Goal: Submit feedback/report problem: Submit feedback/report problem

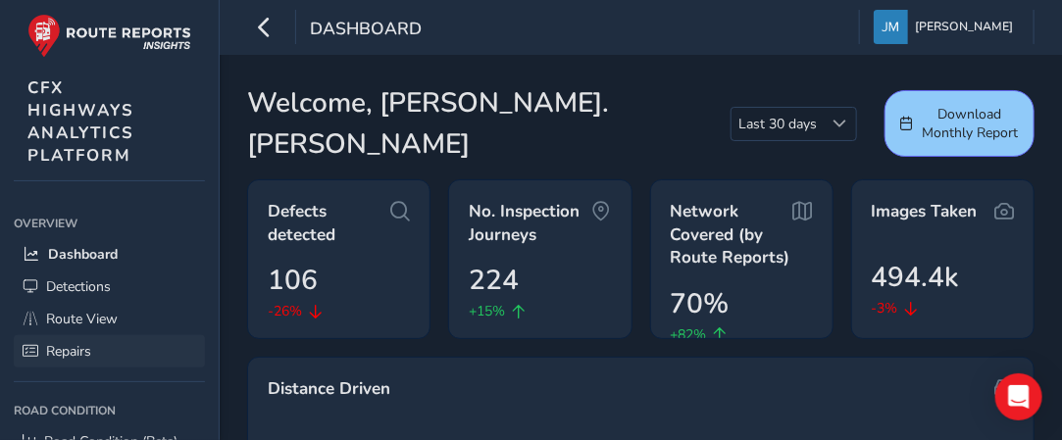
scroll to position [68, 0]
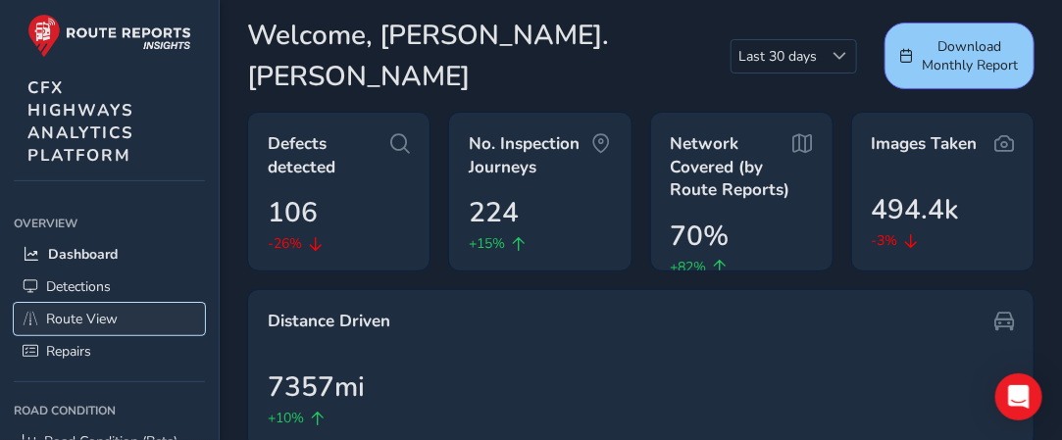
click at [99, 318] on span "Route View" at bounding box center [82, 319] width 72 height 19
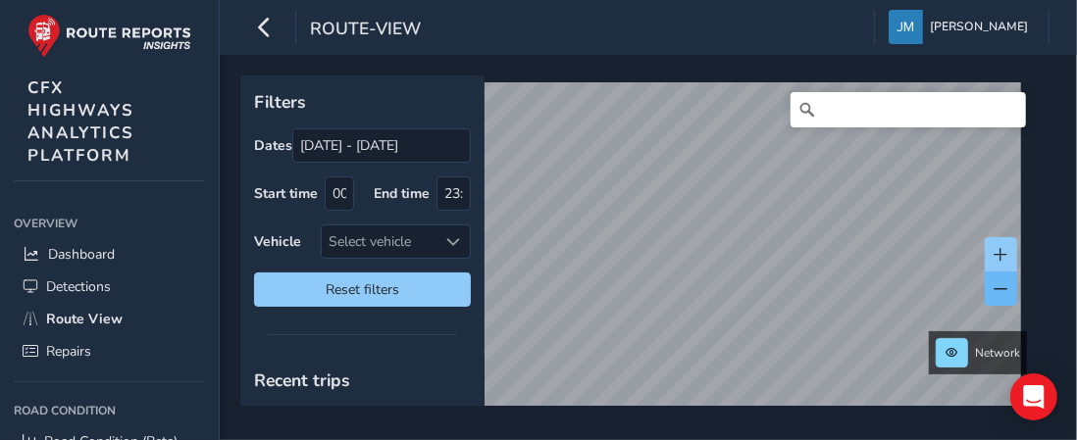
click at [1002, 277] on div "Network © Mapbox © OpenStreetMap Improve this map © Maxar" at bounding box center [641, 241] width 802 height 331
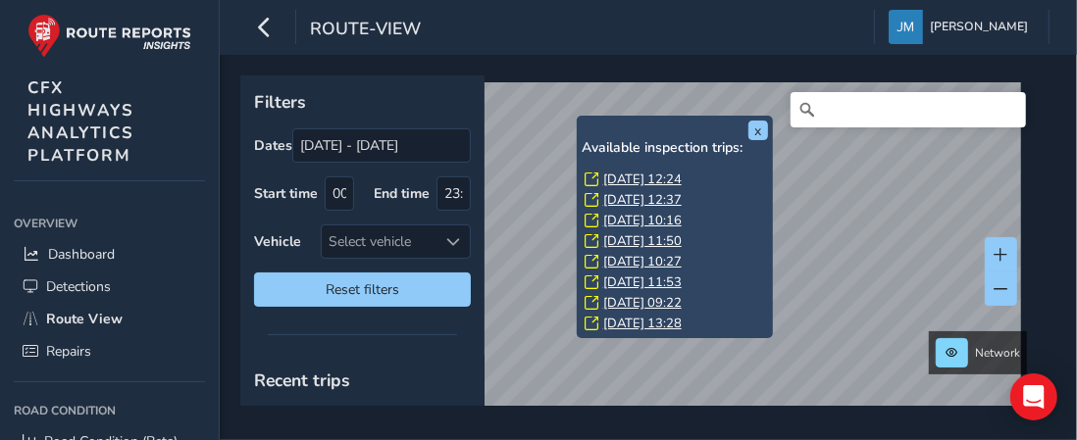
click at [663, 178] on link "[DATE] 12:24" at bounding box center [642, 180] width 78 height 18
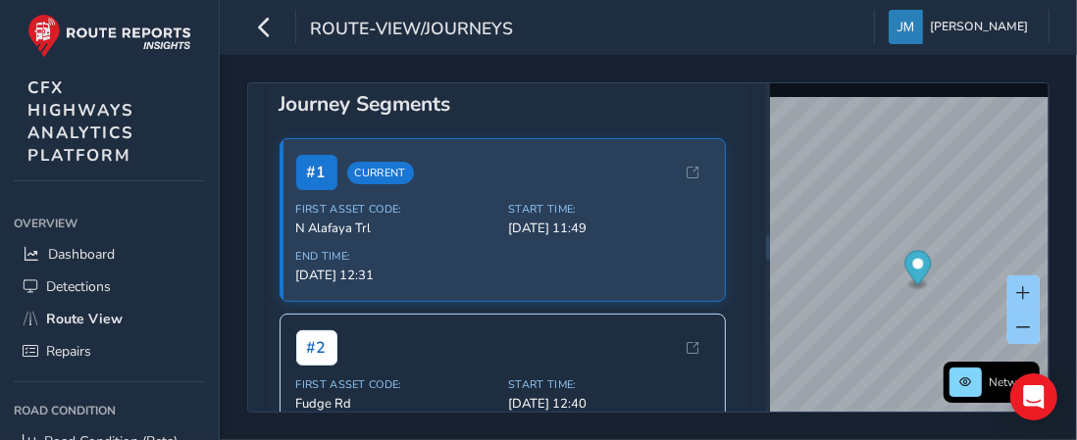
scroll to position [233, 0]
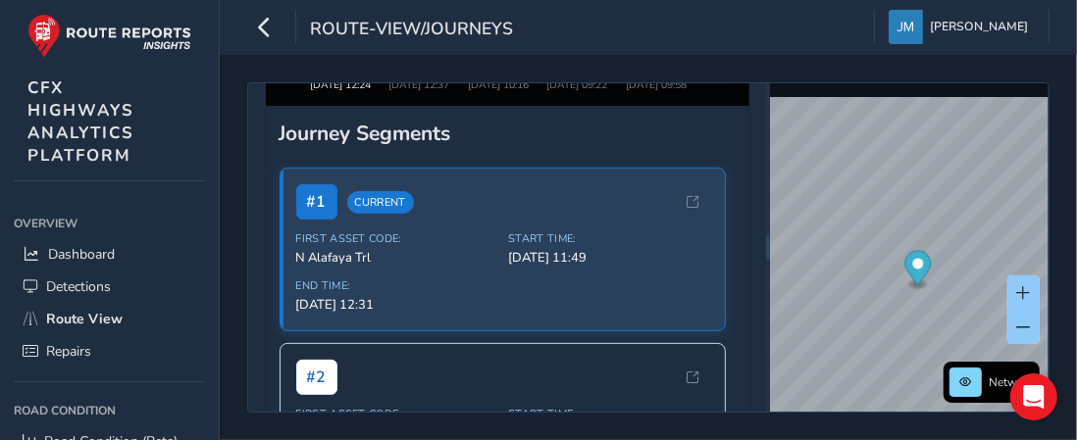
click at [504, 11] on div at bounding box center [507, 3] width 16 height 16
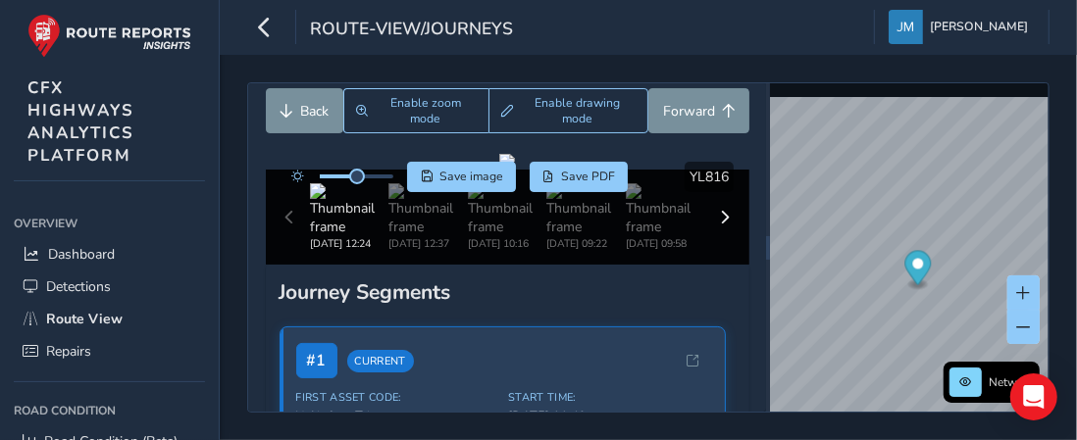
scroll to position [71, 0]
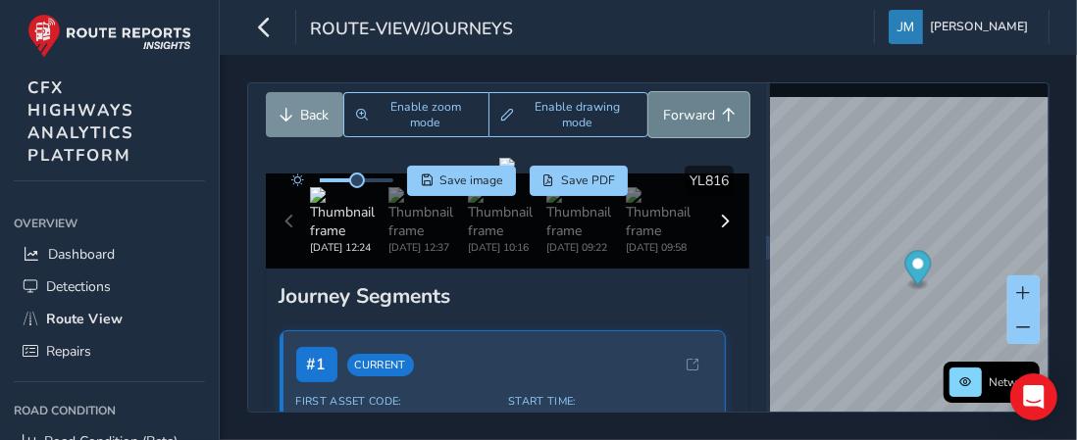
click at [677, 106] on span "Forward" at bounding box center [689, 115] width 52 height 19
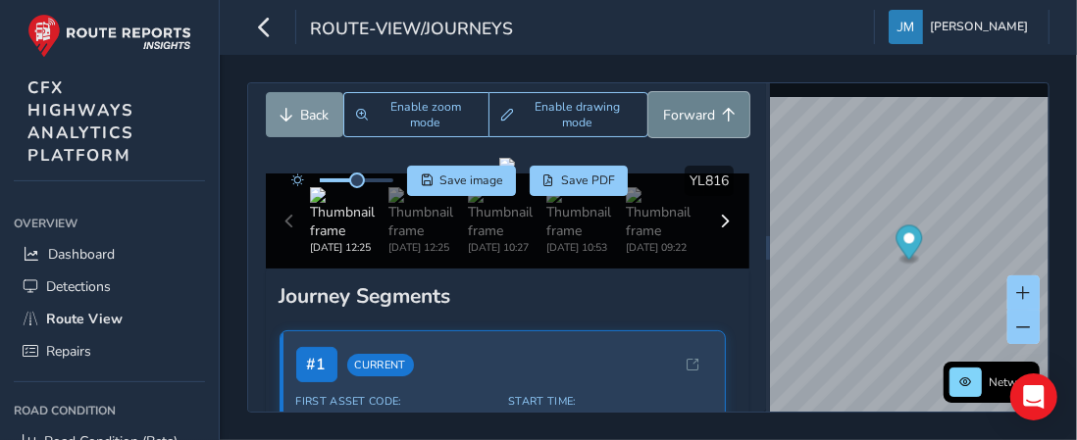
click at [677, 106] on span "Forward" at bounding box center [689, 115] width 52 height 19
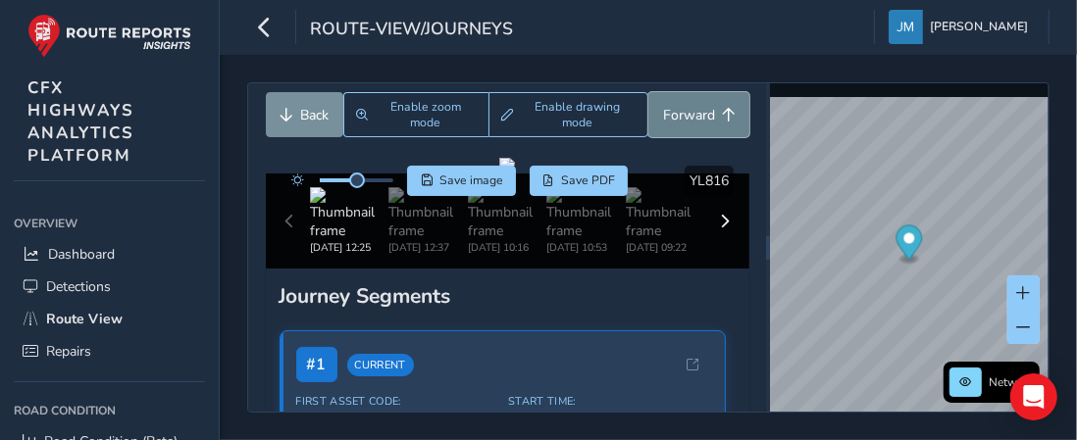
click at [677, 106] on span "Forward" at bounding box center [689, 115] width 52 height 19
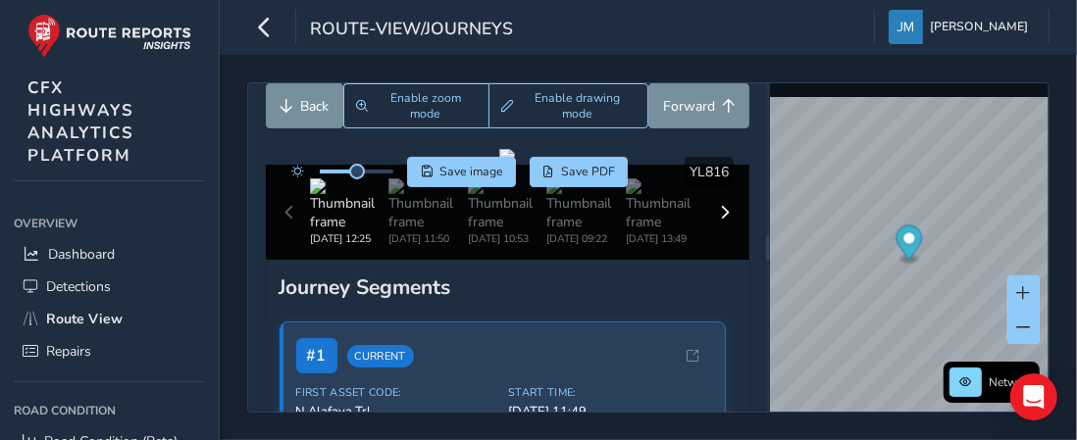
scroll to position [77, 0]
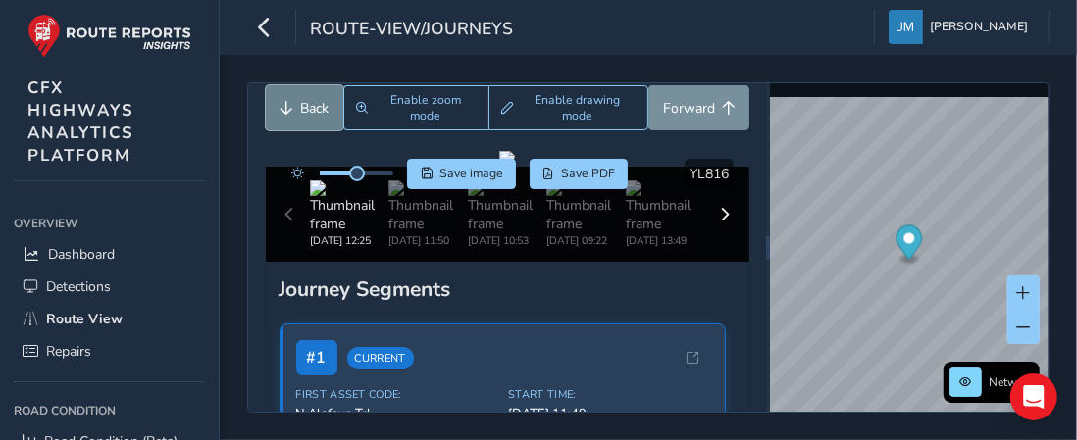
click at [291, 120] on button "Back" at bounding box center [304, 107] width 77 height 45
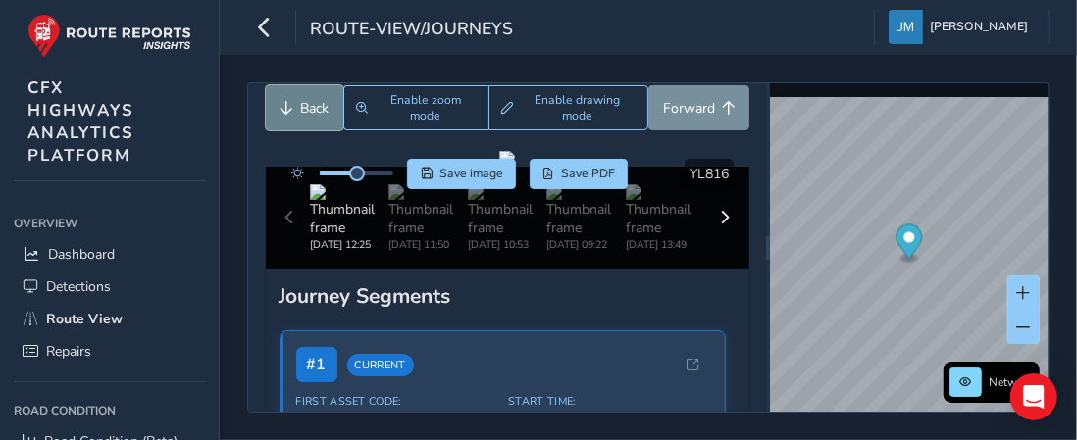
click at [291, 120] on button "Back" at bounding box center [304, 107] width 77 height 45
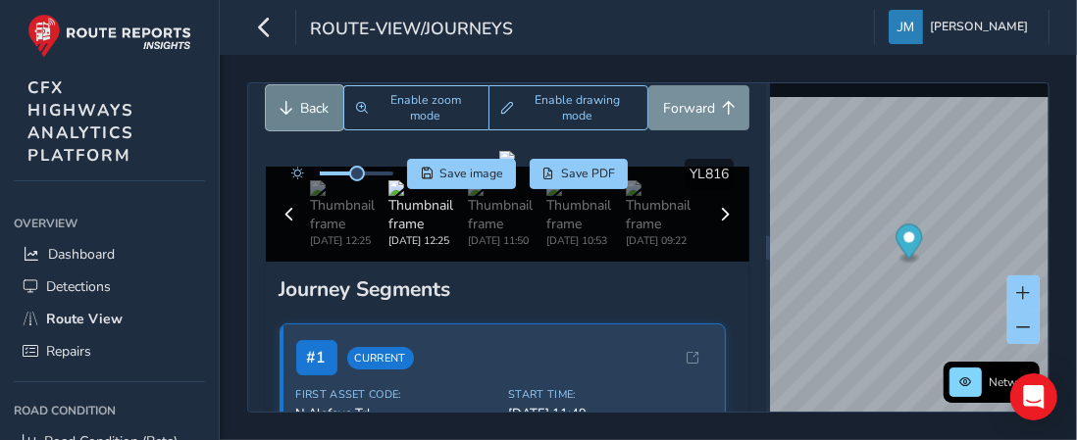
click at [291, 120] on button "Back" at bounding box center [304, 107] width 77 height 45
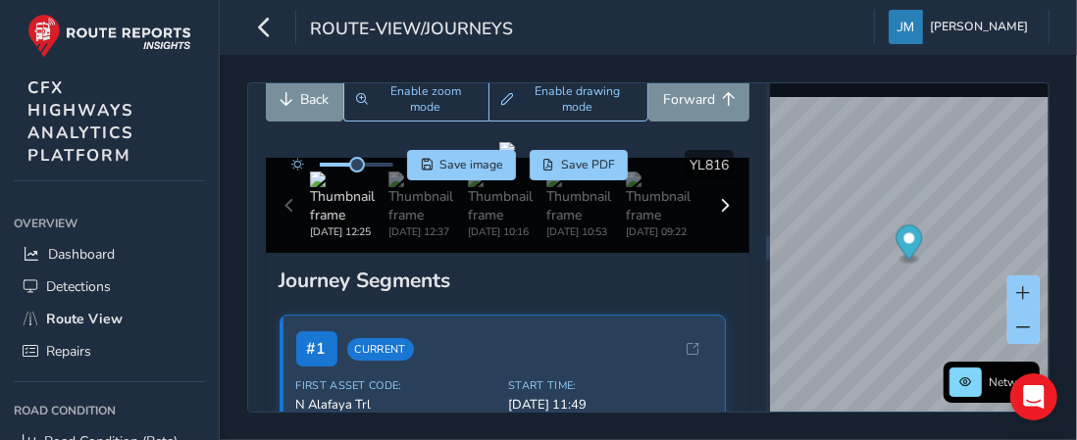
scroll to position [88, 0]
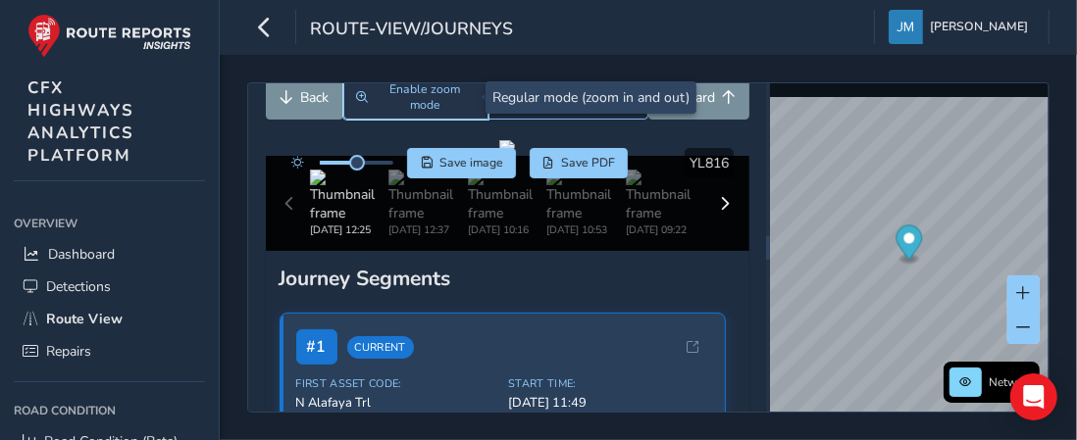
click at [414, 106] on span "Enable zoom mode" at bounding box center [425, 96] width 101 height 31
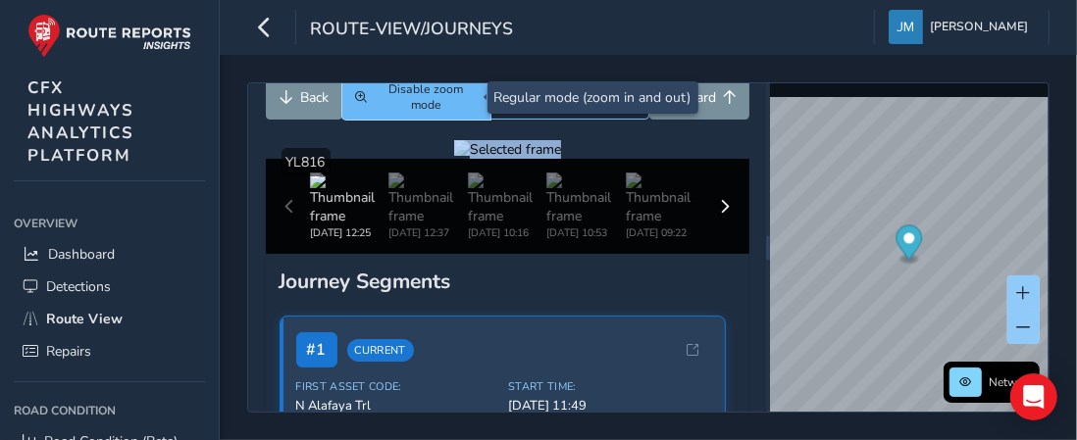
click at [433, 98] on span "Disable zoom mode" at bounding box center [426, 96] width 104 height 31
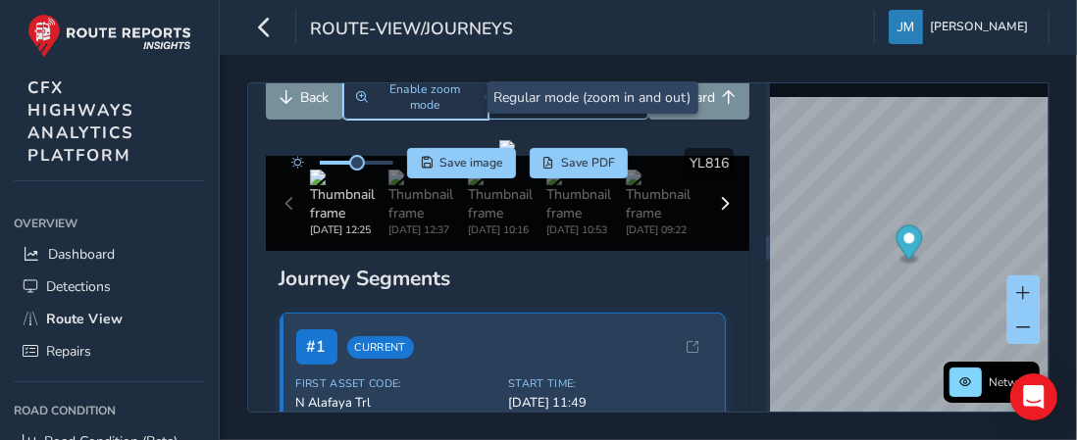
click at [433, 98] on span "Enable zoom mode" at bounding box center [425, 96] width 101 height 31
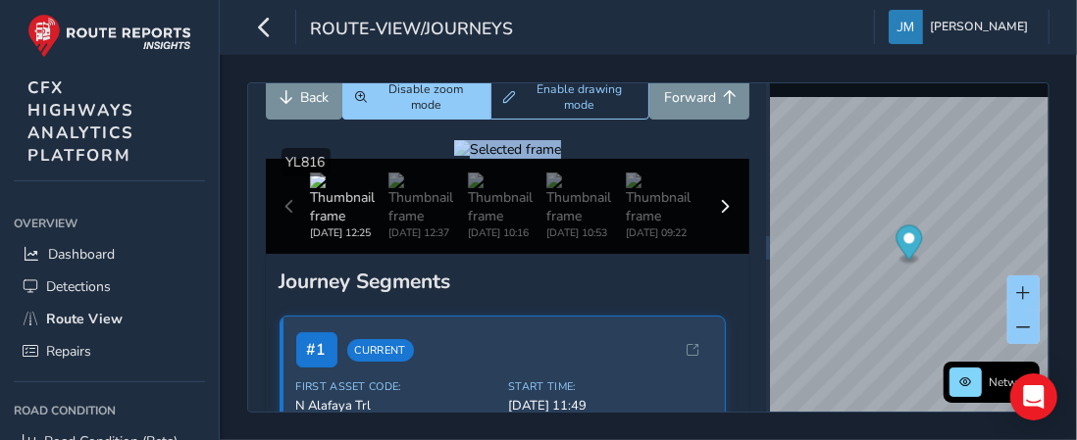
click at [561, 159] on div at bounding box center [507, 149] width 107 height 19
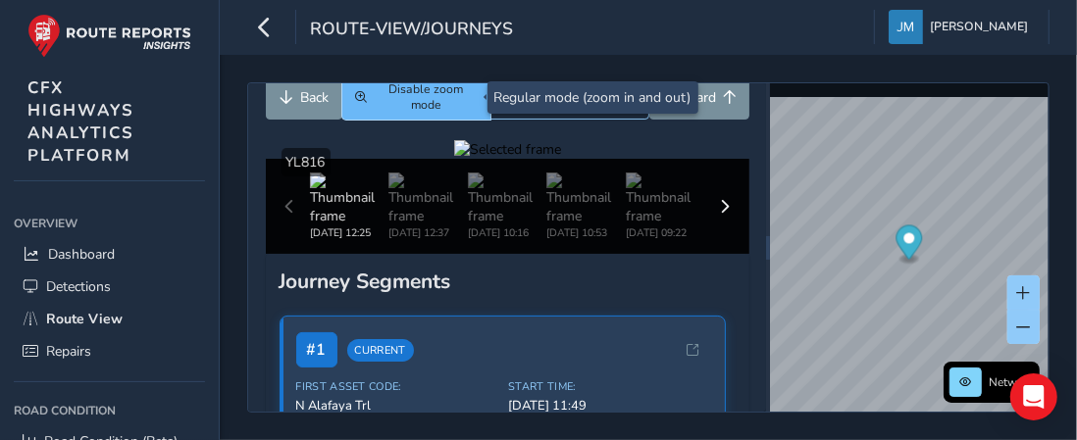
click at [409, 103] on span "Disable zoom mode" at bounding box center [426, 96] width 104 height 31
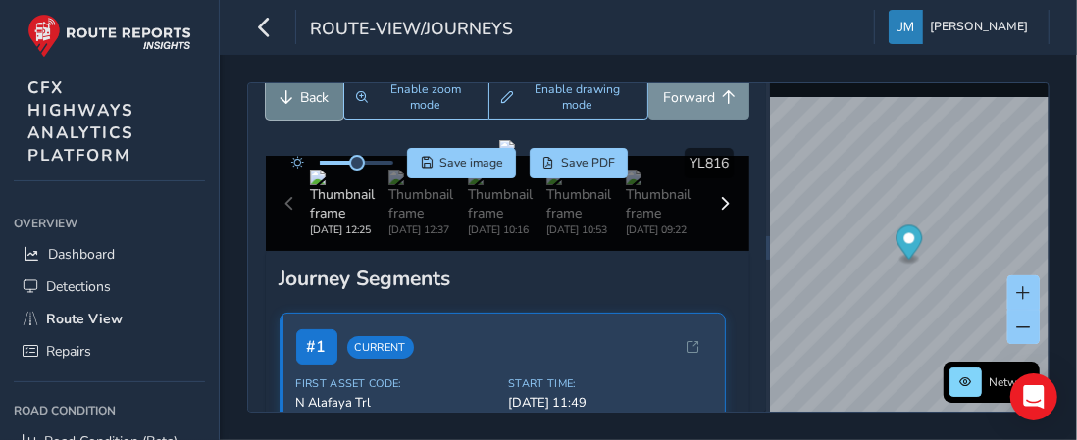
click at [291, 106] on button "Back" at bounding box center [304, 97] width 77 height 45
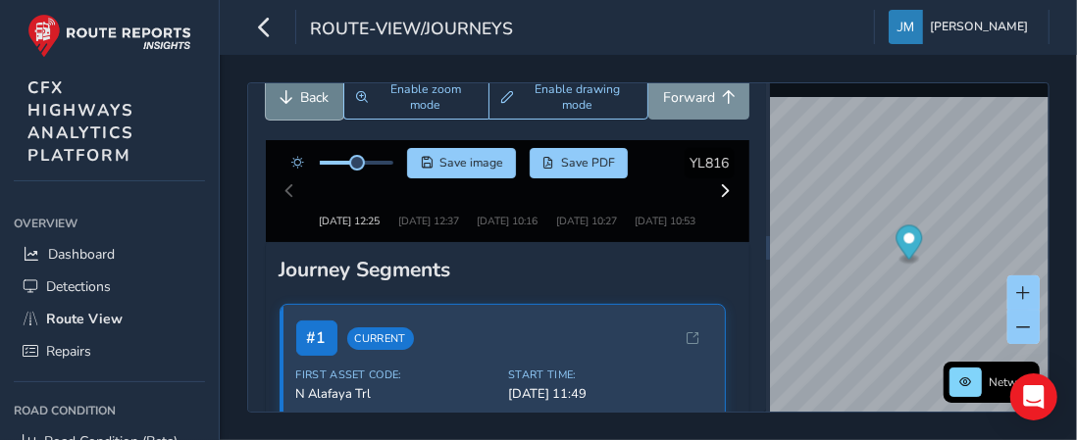
click at [291, 106] on button "Back" at bounding box center [304, 97] width 77 height 45
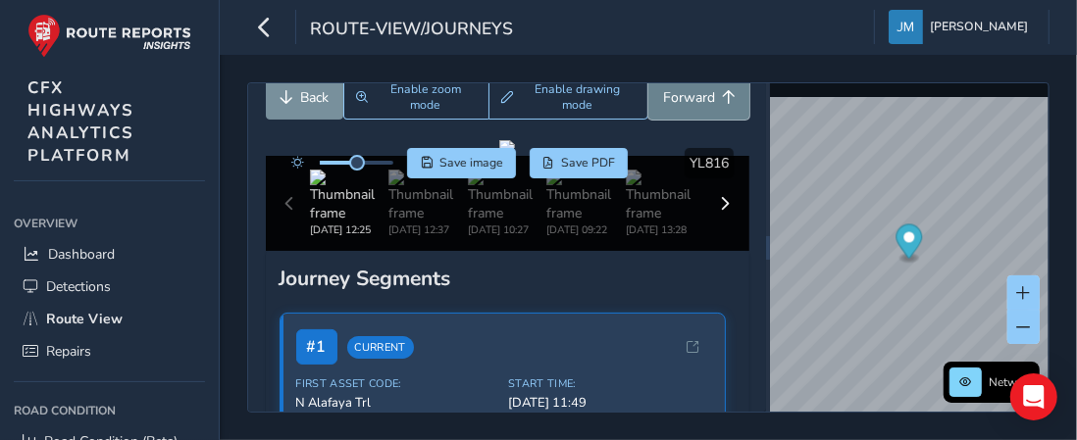
click at [696, 97] on span "Forward" at bounding box center [689, 97] width 52 height 19
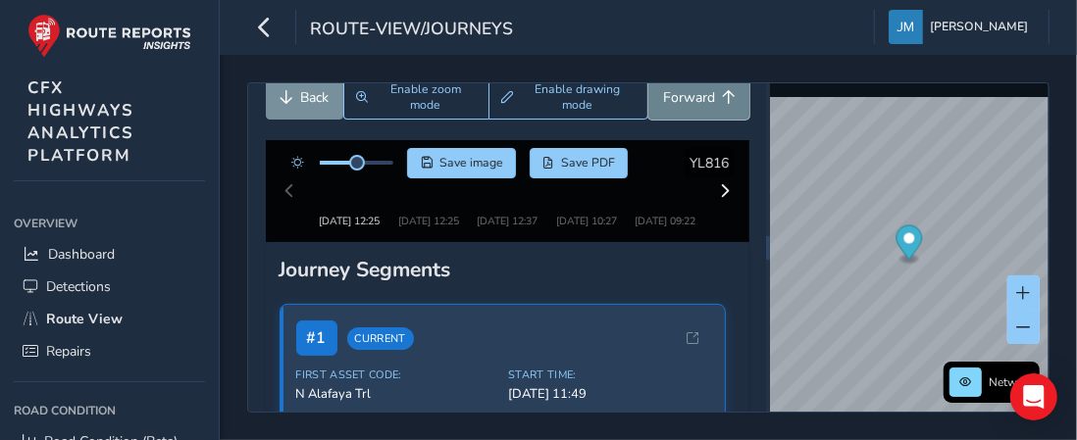
click at [696, 97] on span "Forward" at bounding box center [689, 97] width 52 height 19
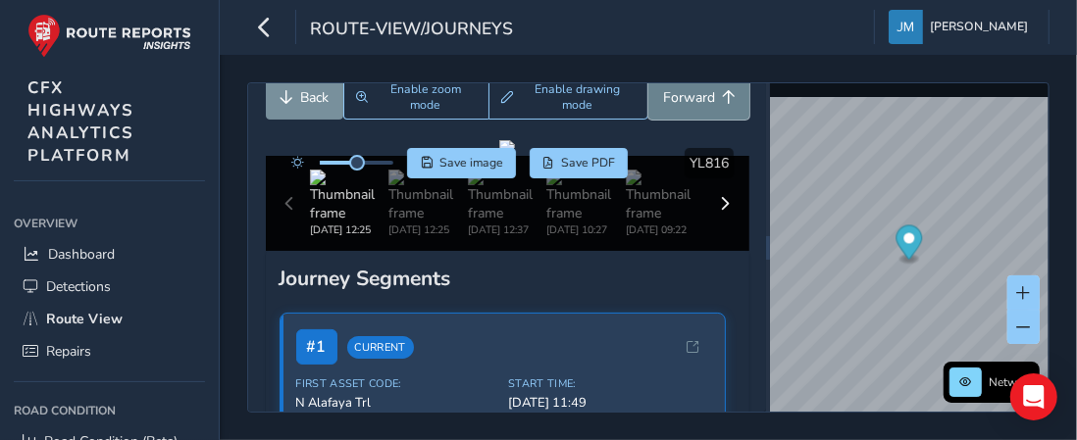
click at [696, 97] on span "Forward" at bounding box center [689, 97] width 52 height 19
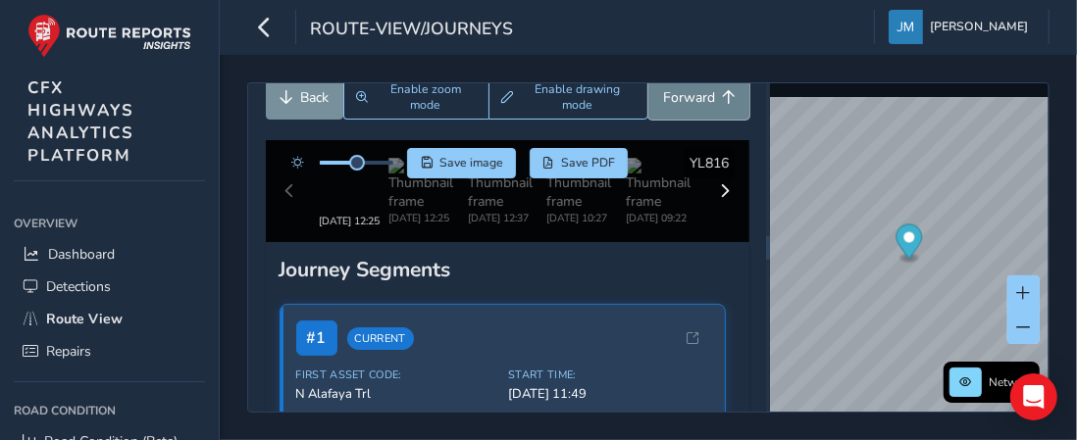
click at [696, 97] on span "Forward" at bounding box center [689, 97] width 52 height 19
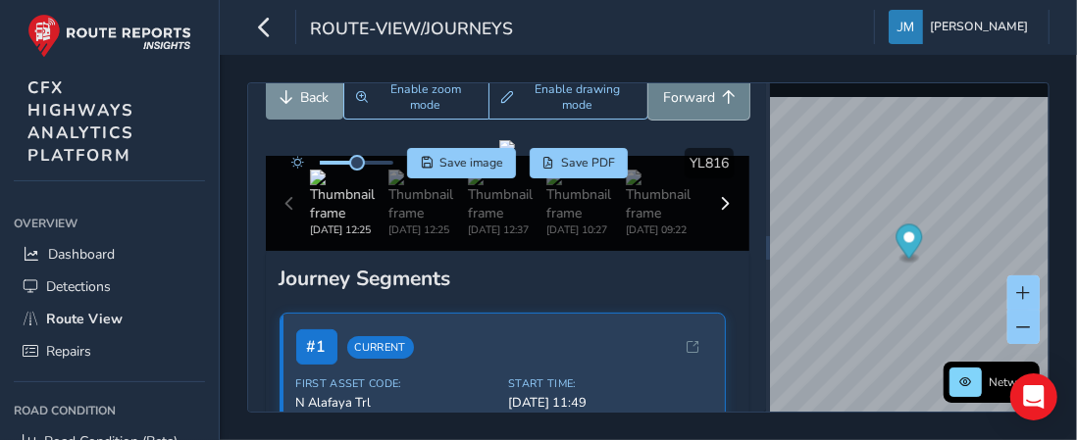
click at [696, 97] on span "Forward" at bounding box center [689, 97] width 52 height 19
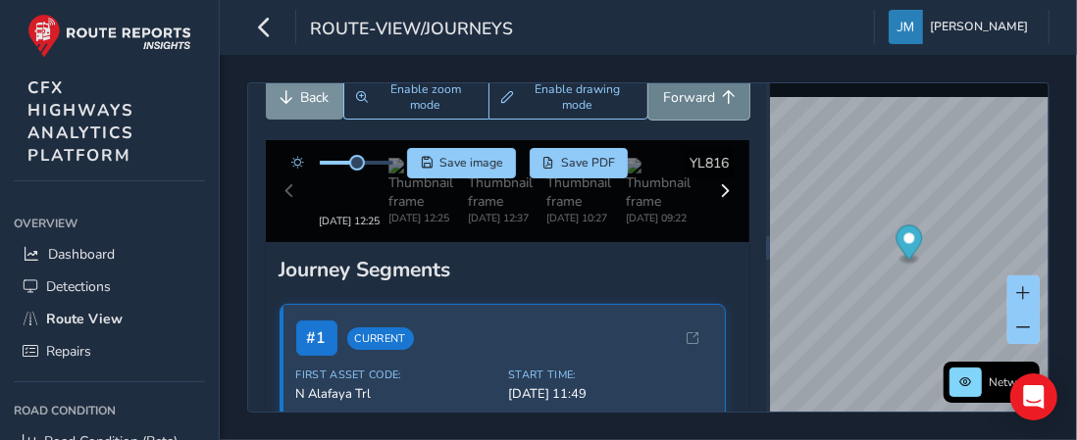
click at [696, 97] on span "Forward" at bounding box center [689, 97] width 52 height 19
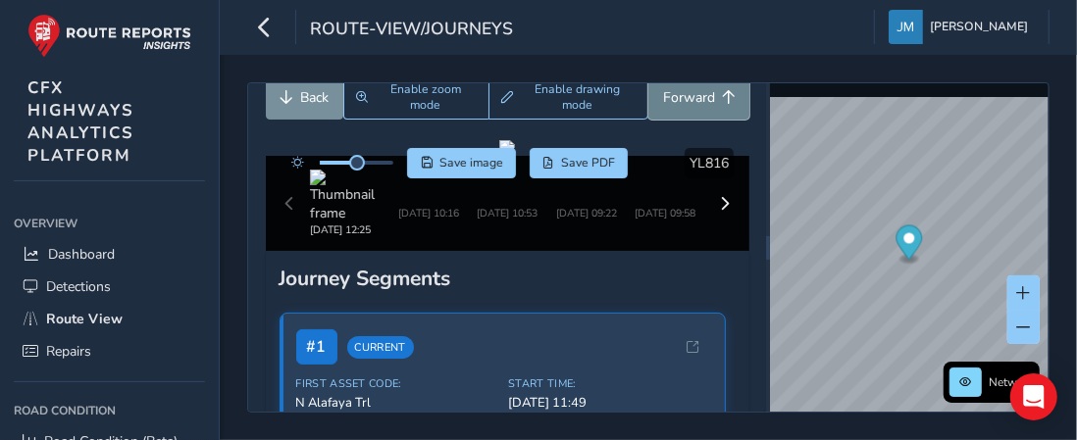
click at [696, 97] on span "Forward" at bounding box center [689, 97] width 52 height 19
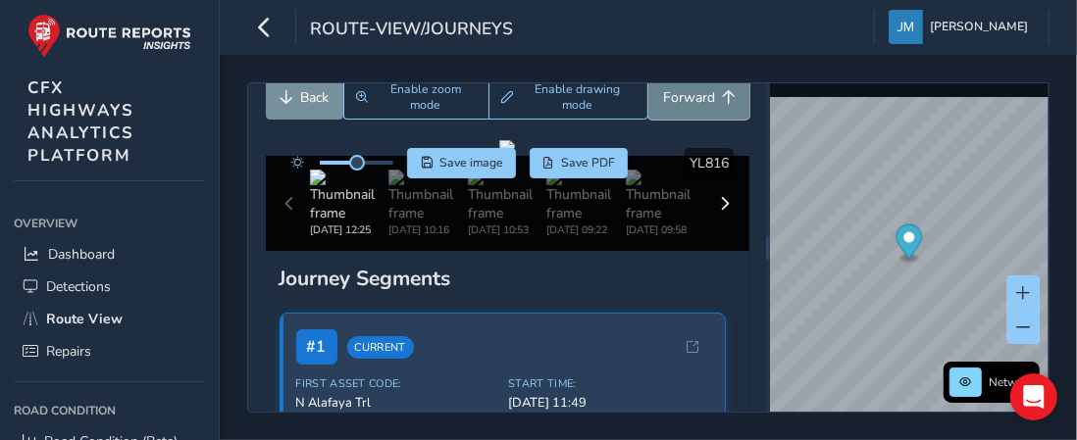
click at [696, 97] on span "Forward" at bounding box center [689, 97] width 52 height 19
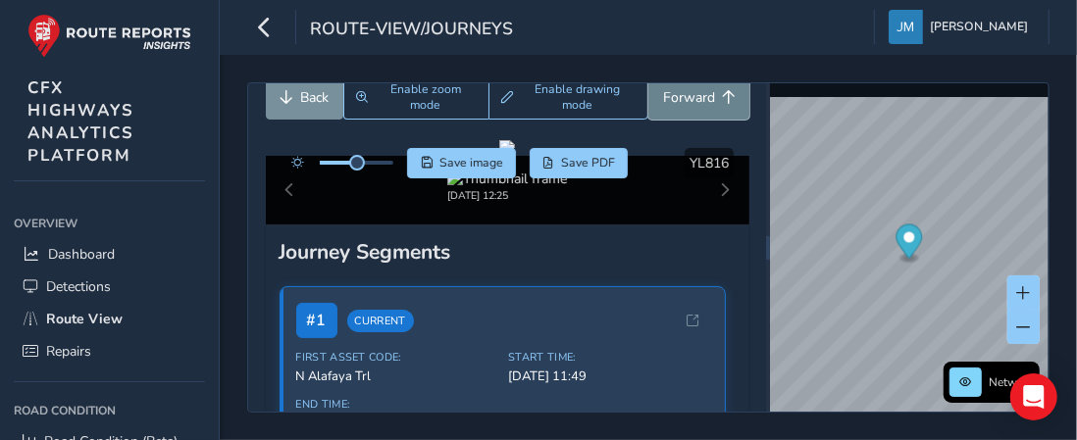
click at [696, 97] on span "Forward" at bounding box center [689, 97] width 52 height 19
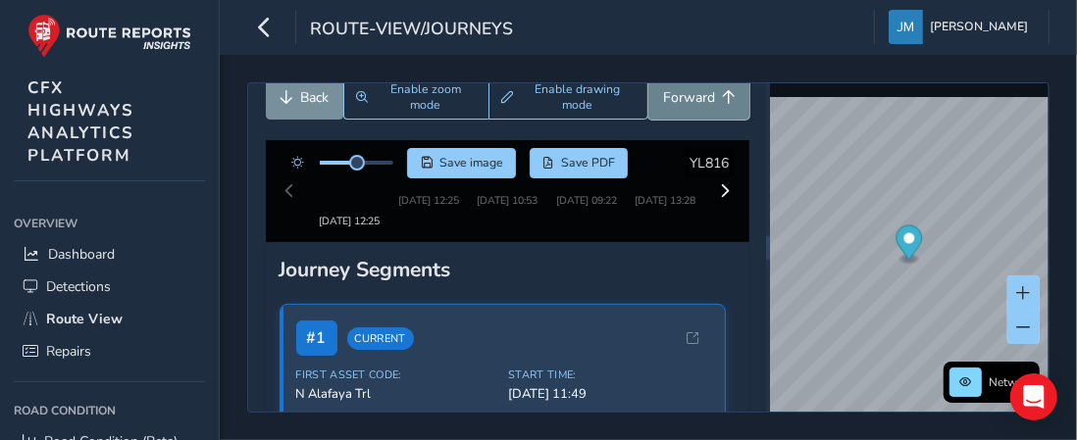
click at [696, 97] on span "Forward" at bounding box center [689, 97] width 52 height 19
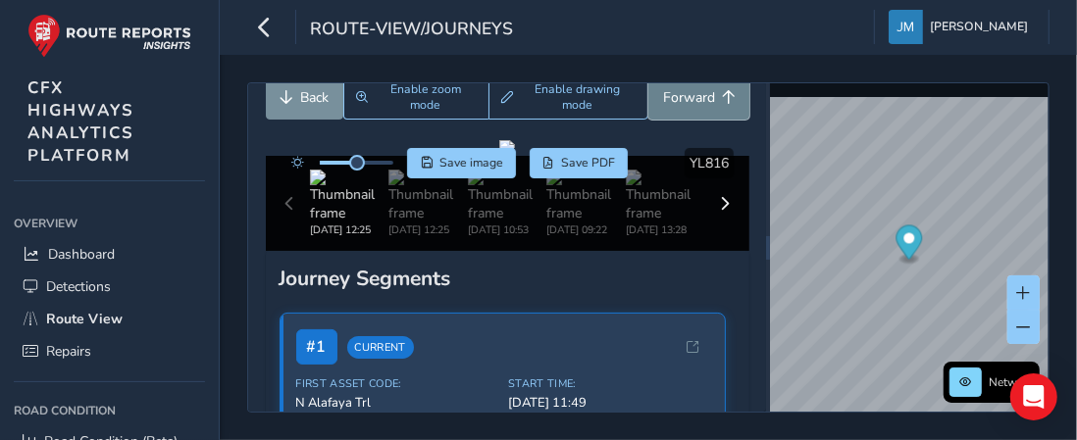
click at [696, 97] on span "Forward" at bounding box center [689, 97] width 52 height 19
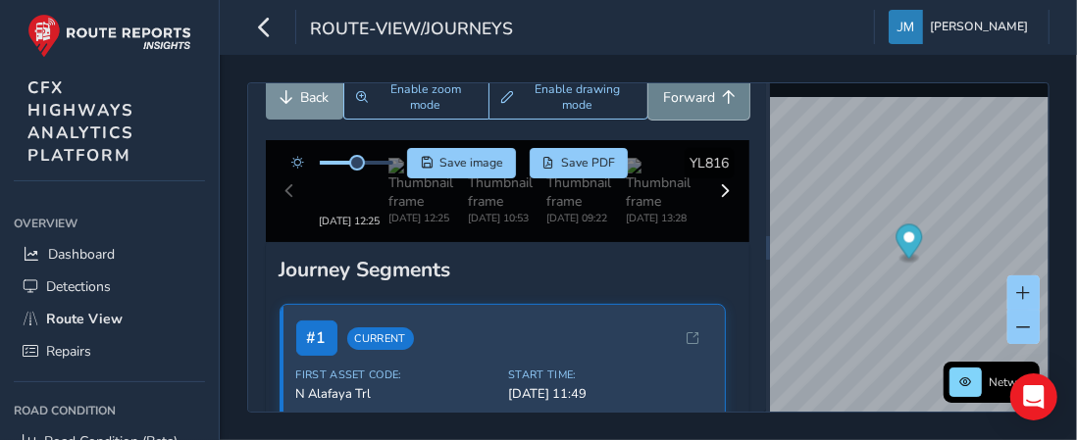
click at [696, 97] on span "Forward" at bounding box center [689, 97] width 52 height 19
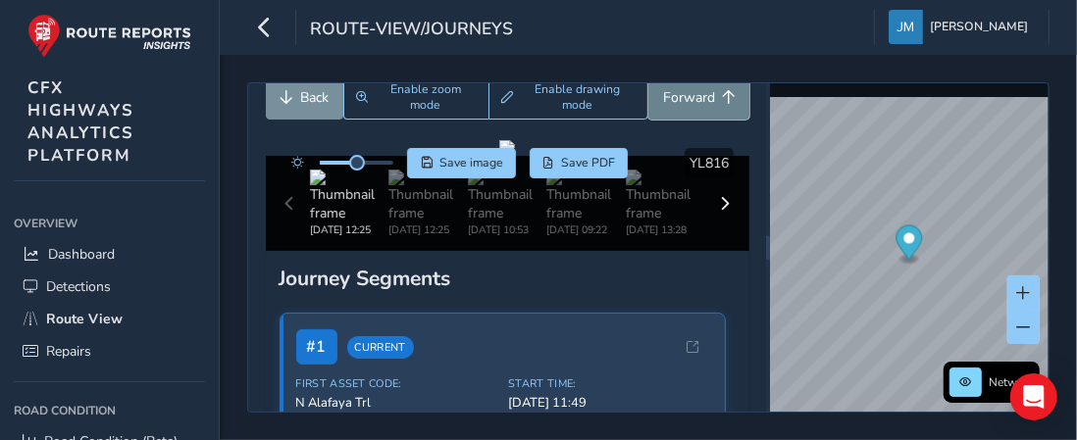
click at [696, 97] on span "Forward" at bounding box center [689, 97] width 52 height 19
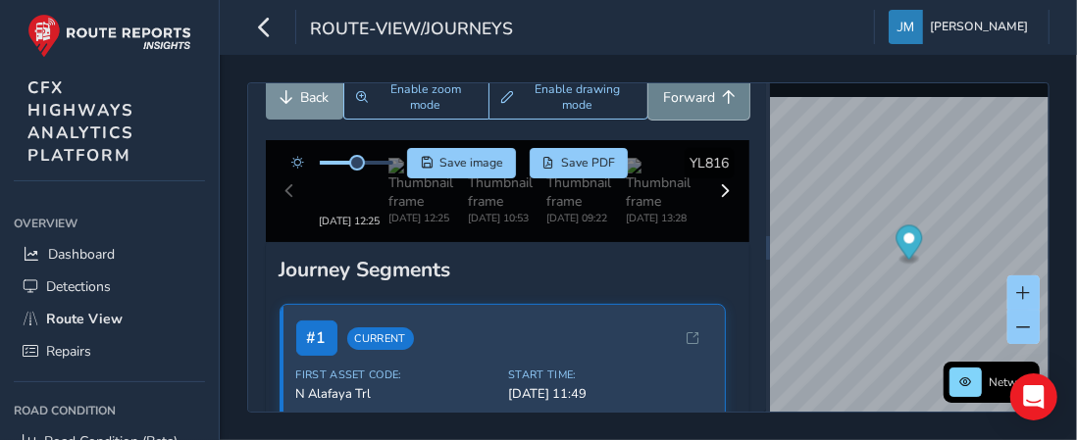
click at [696, 97] on span "Forward" at bounding box center [689, 97] width 52 height 19
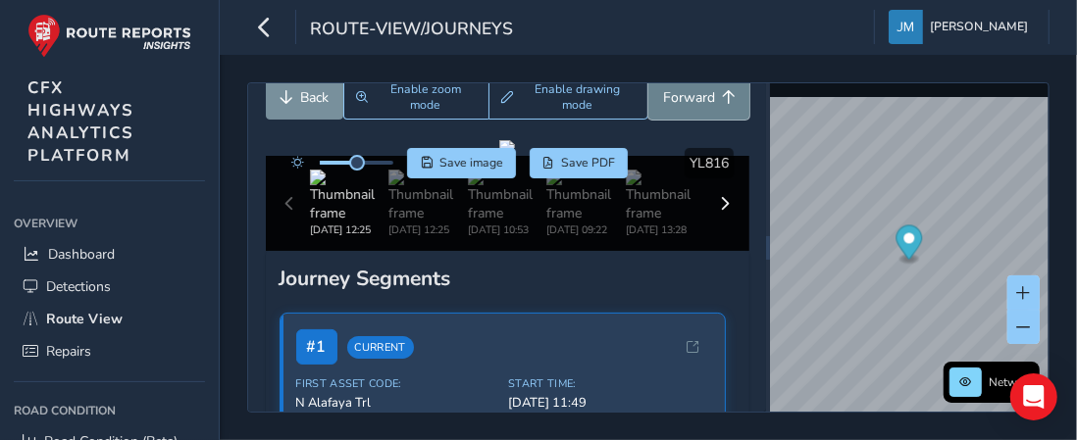
click at [696, 97] on span "Forward" at bounding box center [689, 97] width 52 height 19
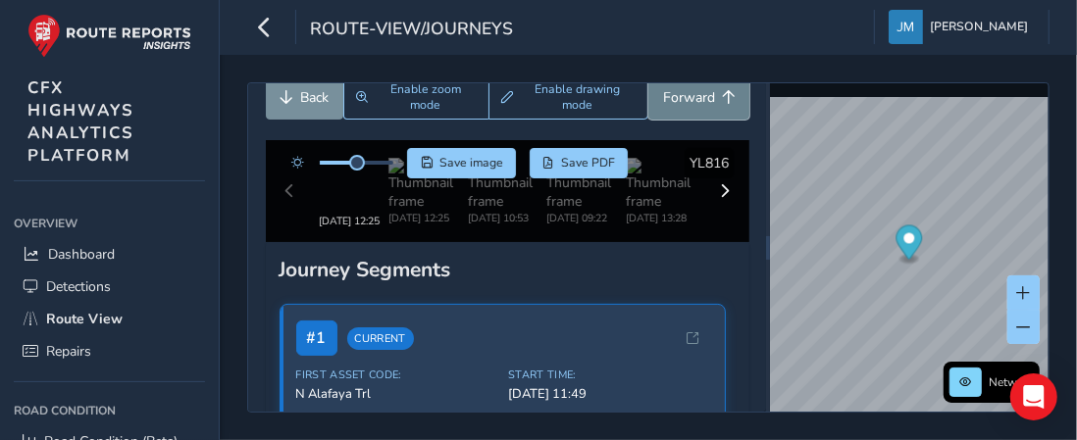
click at [696, 97] on span "Forward" at bounding box center [689, 97] width 52 height 19
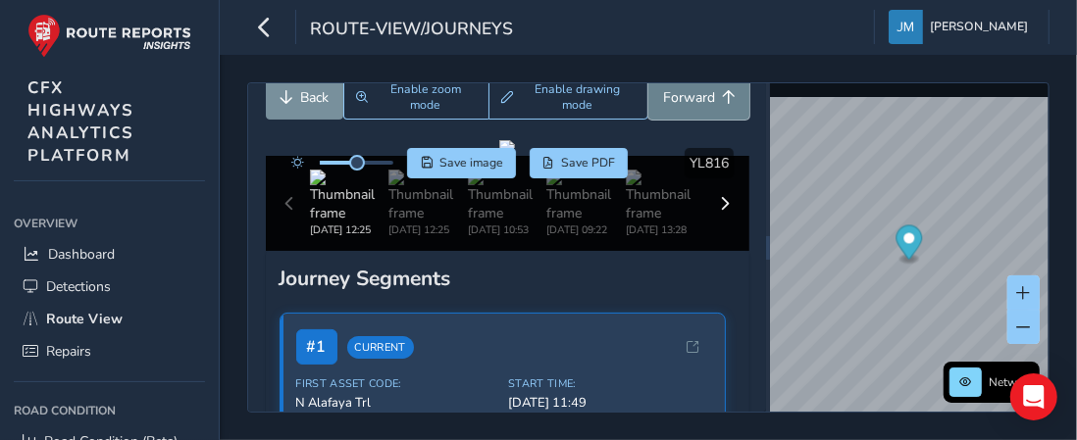
click at [696, 97] on span "Forward" at bounding box center [689, 97] width 52 height 19
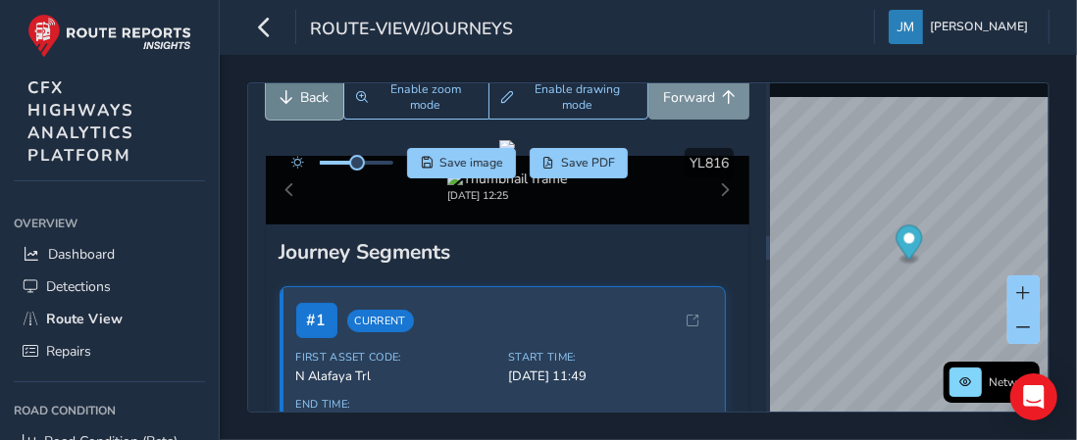
click at [298, 101] on button "Back" at bounding box center [304, 97] width 77 height 45
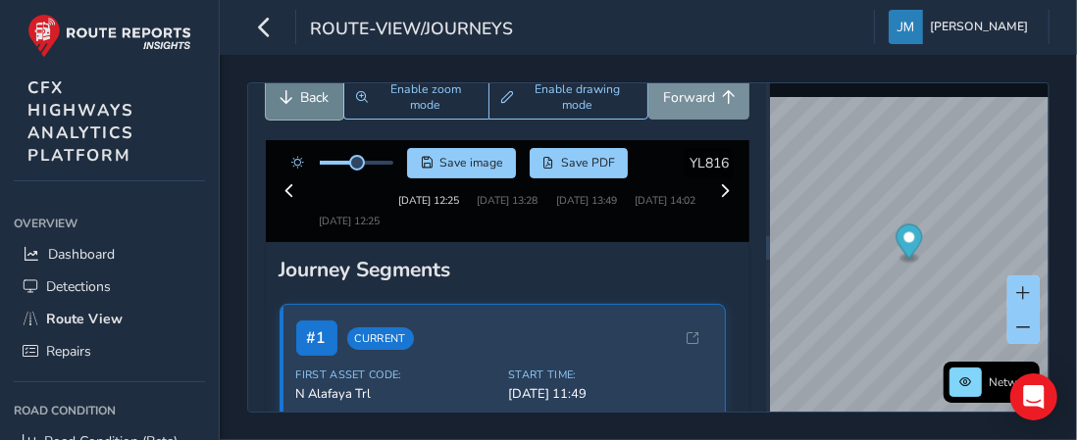
click at [298, 101] on button "Back" at bounding box center [304, 97] width 77 height 45
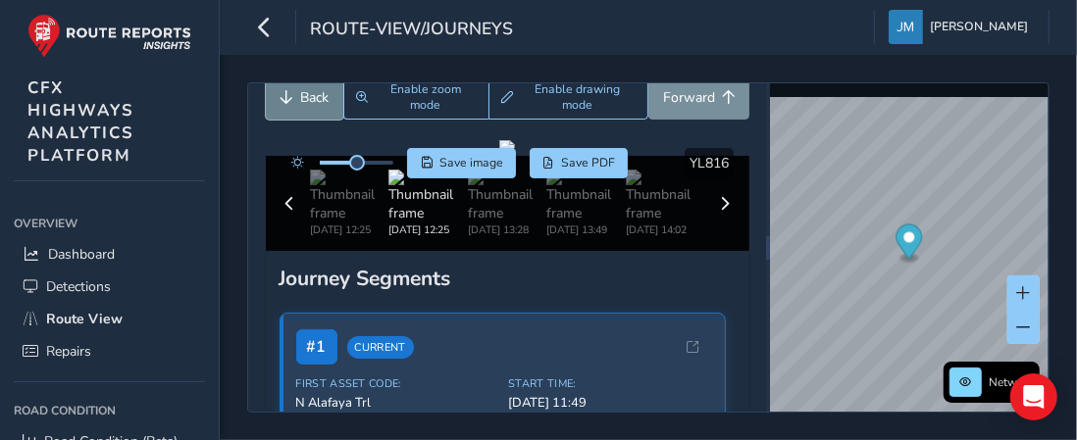
click at [298, 101] on button "Back" at bounding box center [304, 97] width 77 height 45
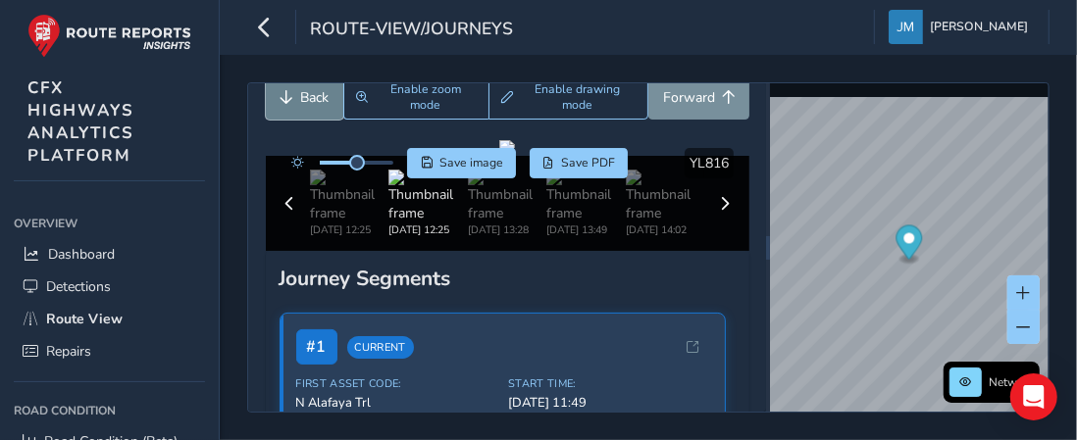
click at [298, 101] on button "Back" at bounding box center [304, 97] width 77 height 45
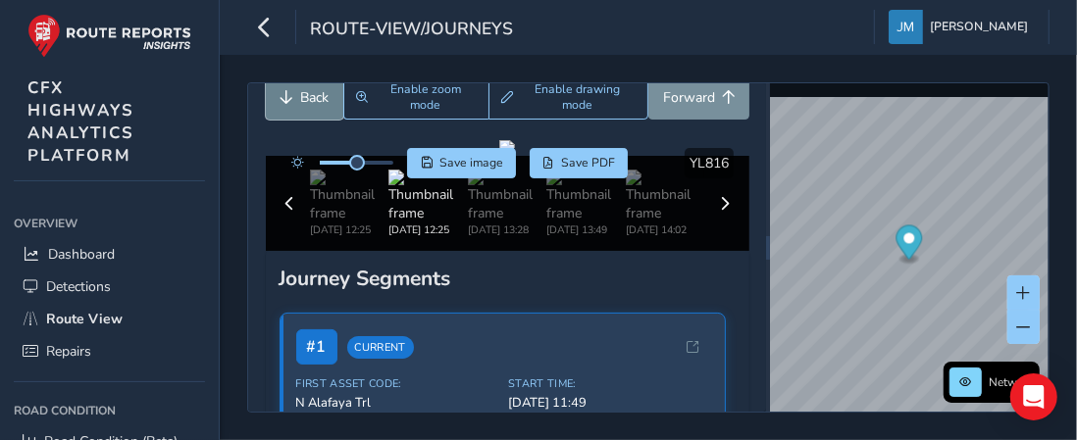
click at [298, 101] on button "Back" at bounding box center [304, 97] width 77 height 45
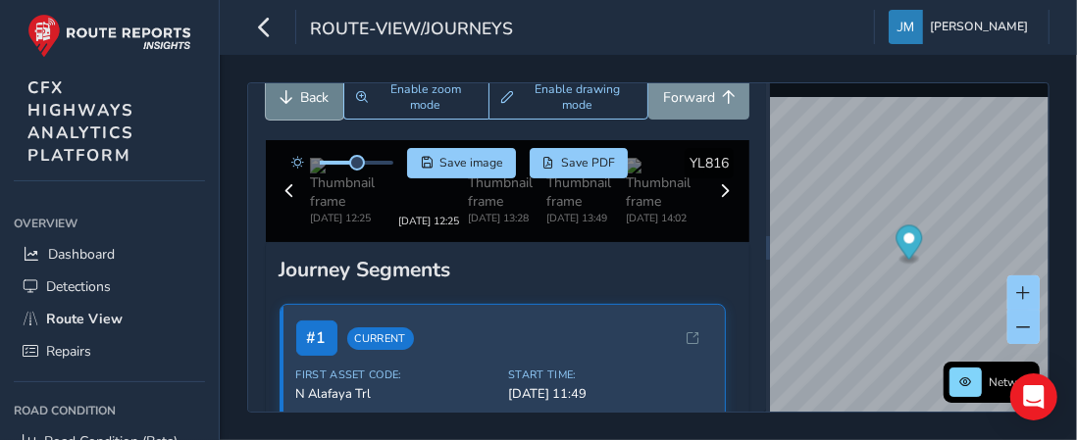
click at [298, 101] on button "Back" at bounding box center [304, 97] width 77 height 45
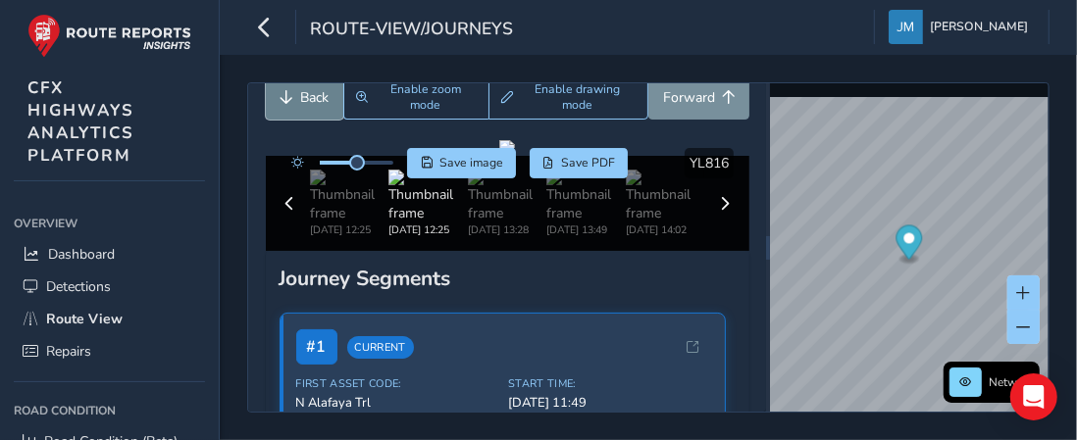
click at [298, 101] on button "Back" at bounding box center [304, 97] width 77 height 45
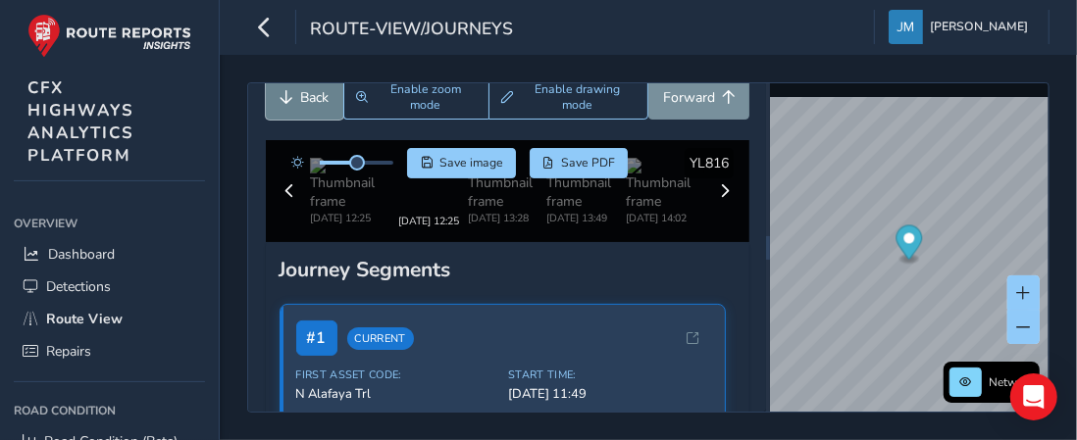
click at [298, 101] on button "Back" at bounding box center [304, 97] width 77 height 45
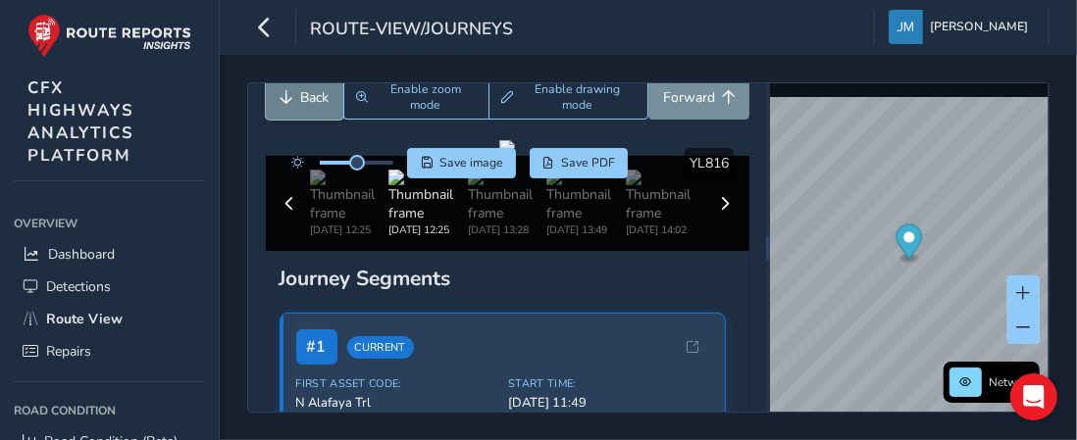
click at [298, 101] on button "Back" at bounding box center [304, 97] width 77 height 45
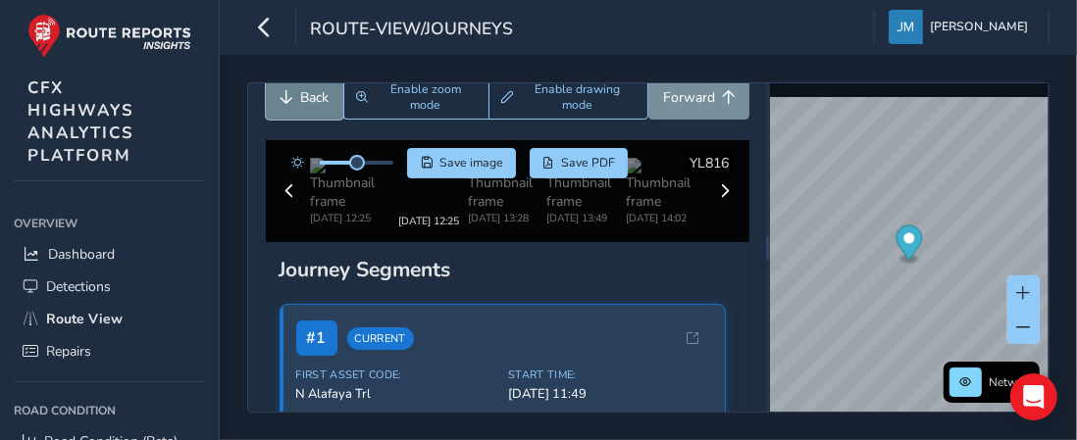
click at [298, 101] on button "Back" at bounding box center [304, 97] width 77 height 45
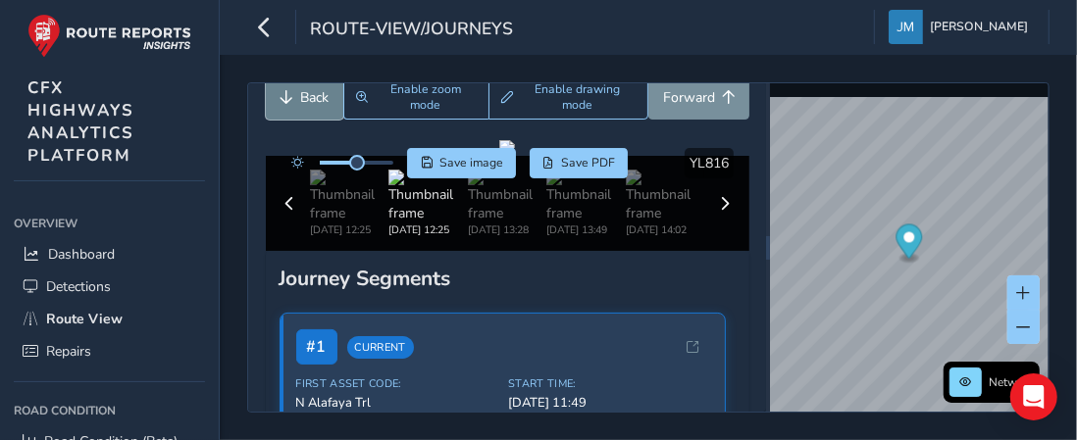
click at [298, 101] on button "Back" at bounding box center [304, 97] width 77 height 45
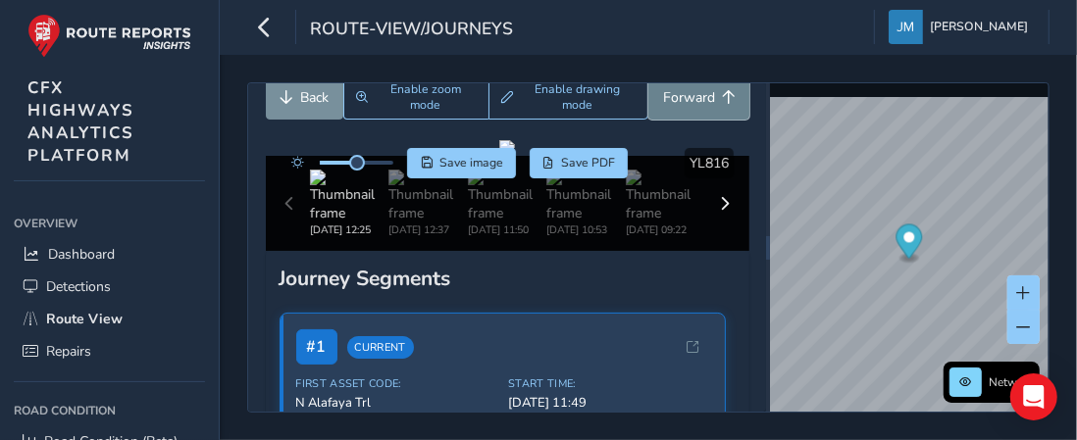
click at [681, 97] on span "Forward" at bounding box center [689, 97] width 52 height 19
click at [466, 168] on span "Save image" at bounding box center [471, 163] width 64 height 16
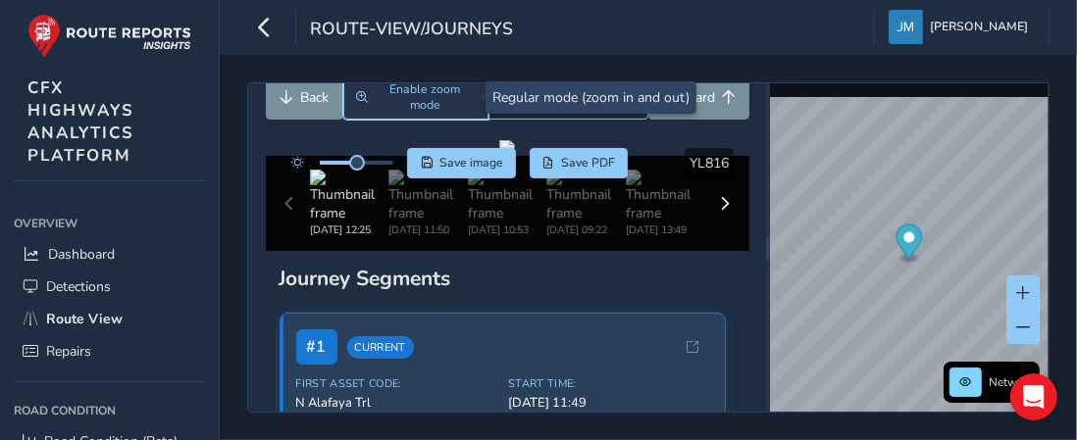
click at [408, 90] on span "Enable zoom mode" at bounding box center [425, 96] width 101 height 31
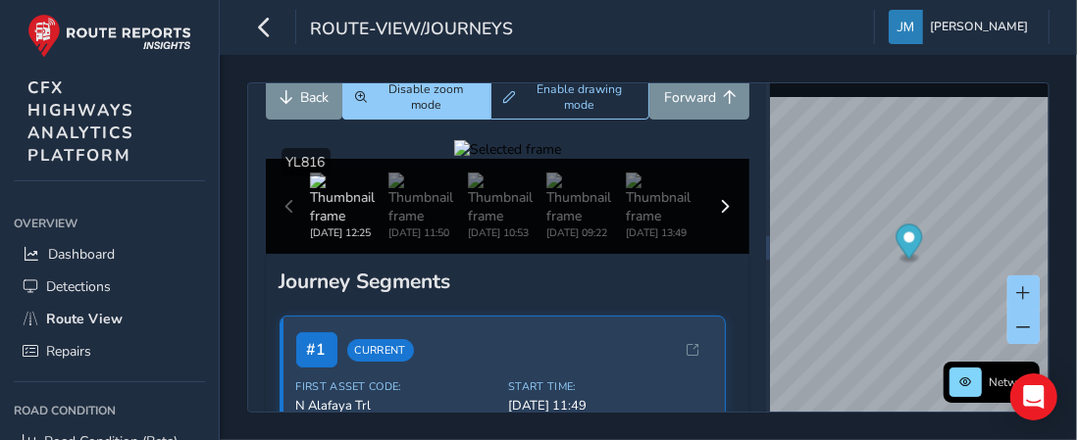
click at [561, 159] on div at bounding box center [507, 149] width 107 height 19
click at [614, 304] on img at bounding box center [117, 120] width 2825 height 1589
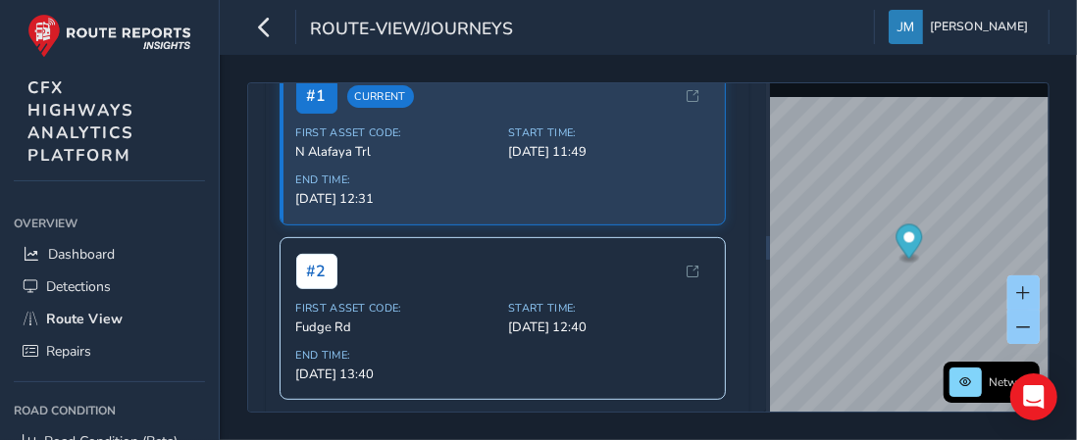
scroll to position [323, 0]
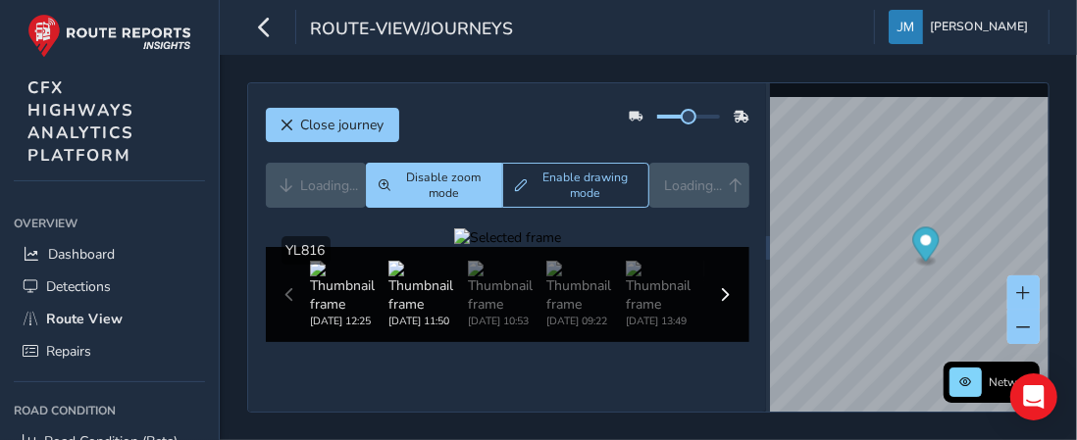
scroll to position [181, 0]
click at [626, 261] on img at bounding box center [665, 287] width 78 height 53
click at [561, 229] on div at bounding box center [507, 238] width 107 height 19
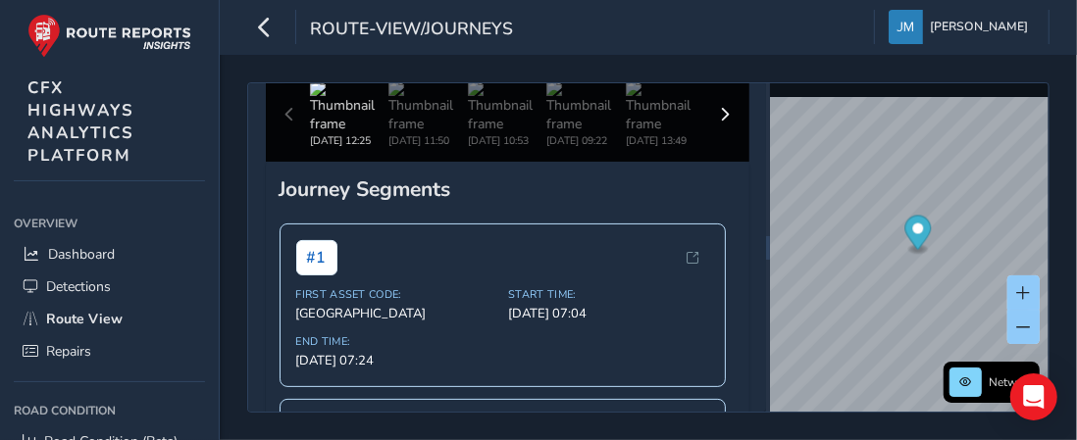
click at [614, 217] on img at bounding box center [117, 1] width 2825 height 1589
click at [345, 133] on img at bounding box center [349, 106] width 78 height 53
click at [407, 133] on img at bounding box center [427, 106] width 78 height 53
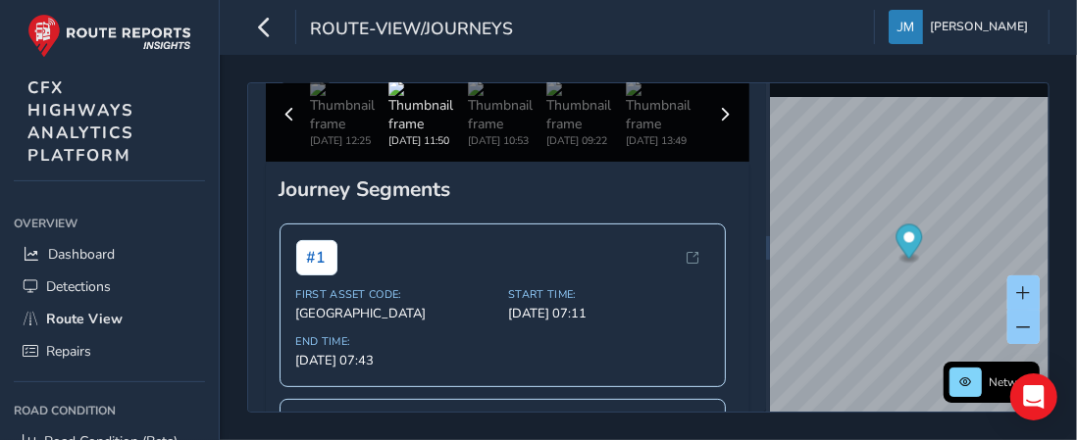
click at [561, 67] on div at bounding box center [507, 57] width 107 height 19
click at [343, 133] on img at bounding box center [349, 106] width 78 height 53
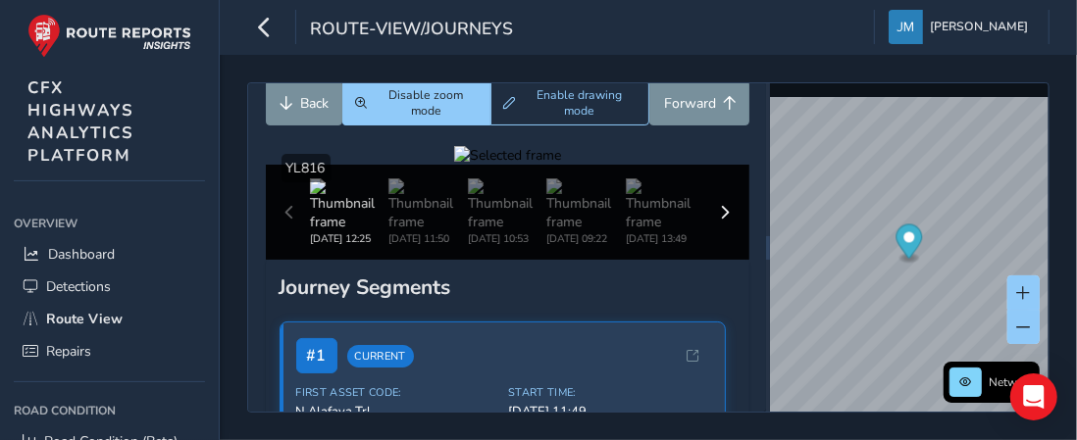
scroll to position [76, 0]
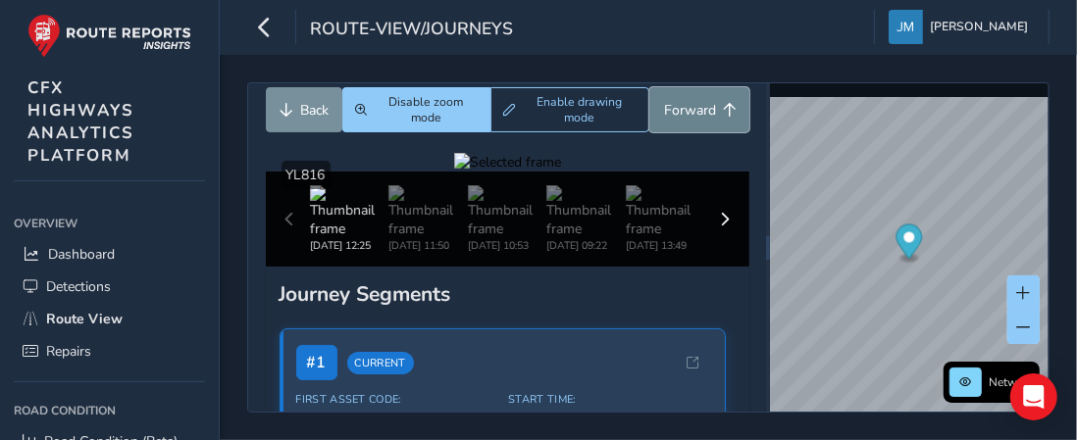
click at [689, 102] on span "Forward" at bounding box center [690, 110] width 52 height 19
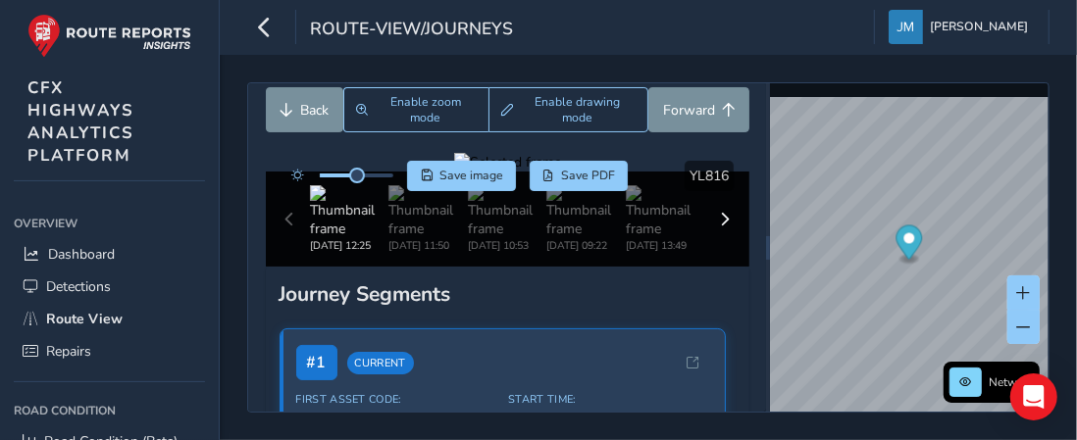
click at [561, 172] on div at bounding box center [507, 162] width 107 height 19
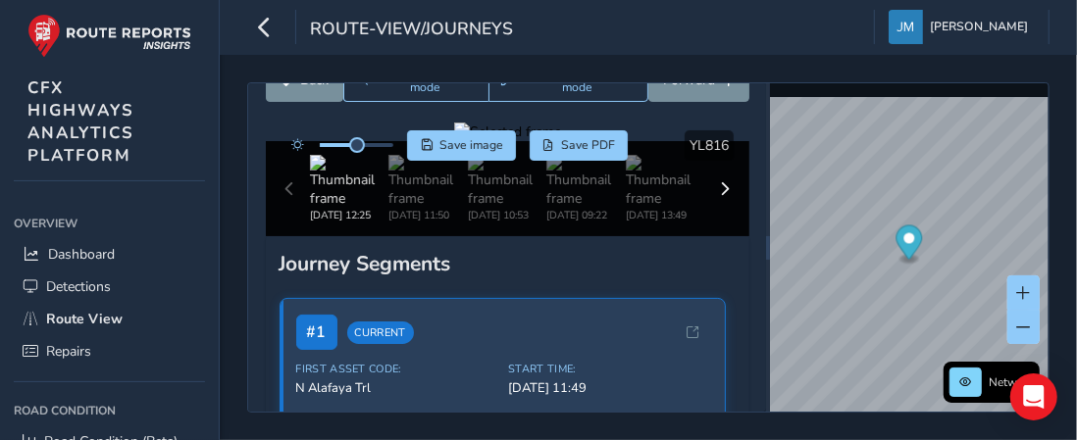
scroll to position [96, 0]
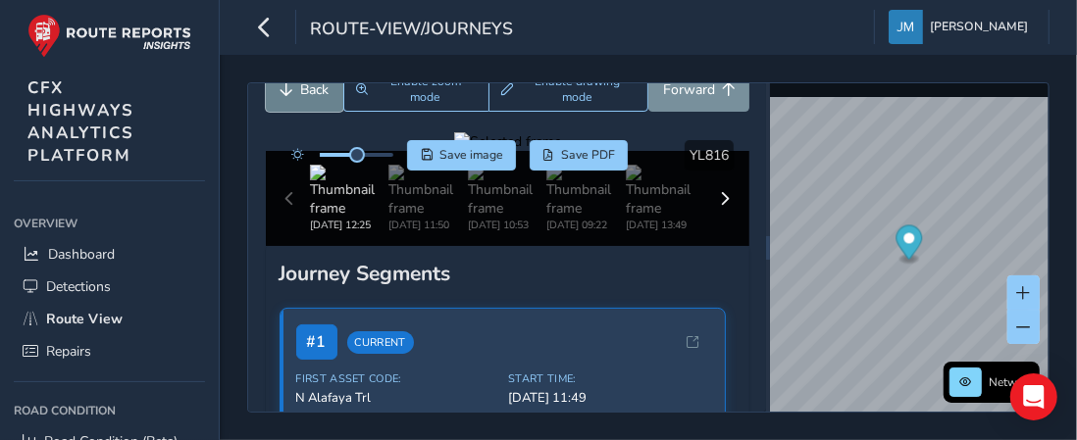
click at [284, 95] on span "Back" at bounding box center [288, 89] width 14 height 14
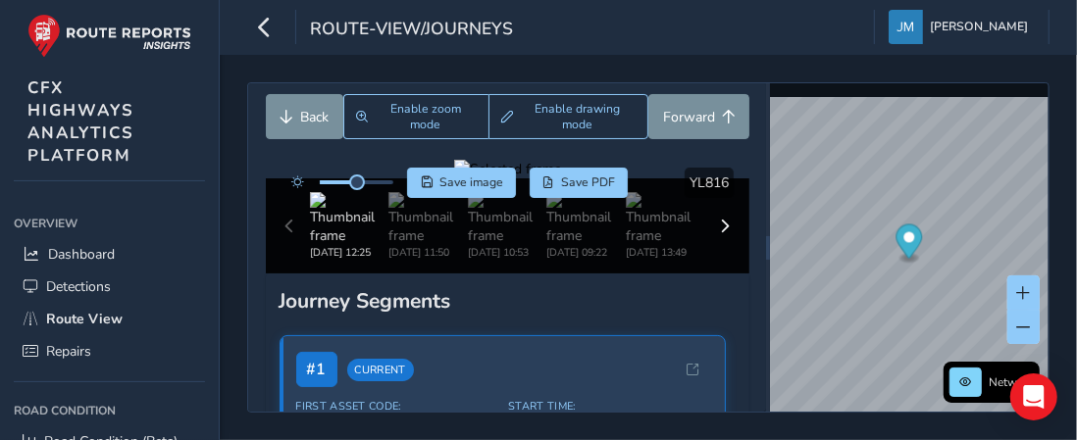
scroll to position [51, 0]
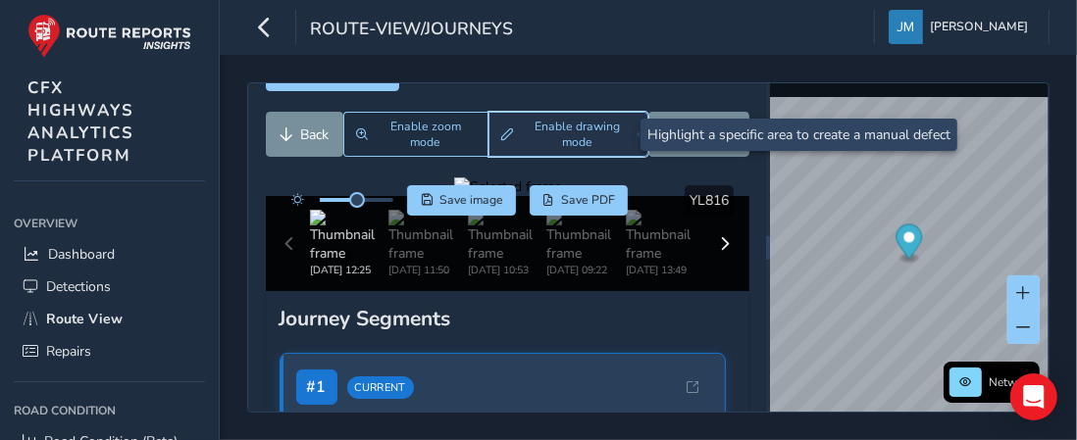
click at [569, 139] on span "Enable drawing mode" at bounding box center [578, 134] width 116 height 31
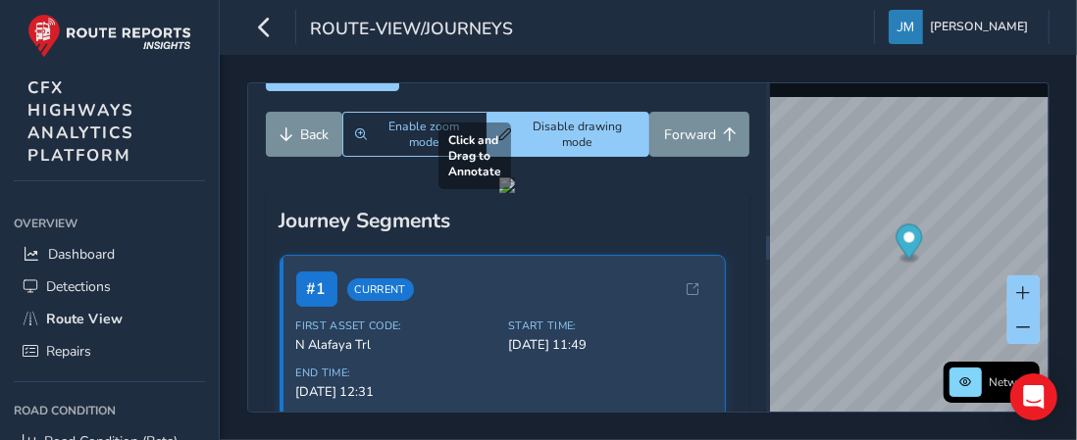
drag, startPoint x: 579, startPoint y: 321, endPoint x: 672, endPoint y: 378, distance: 109.2
click at [515, 193] on div at bounding box center [507, 186] width 16 height 16
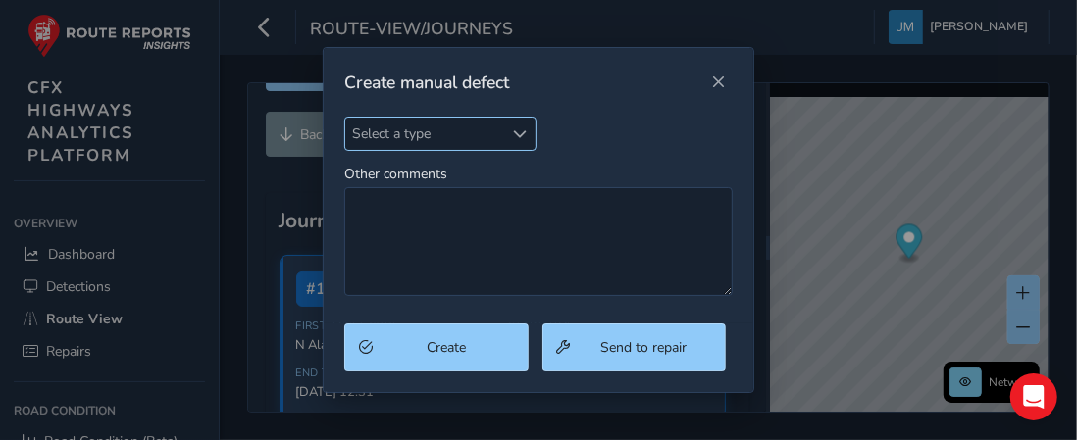
click at [434, 135] on span "Select a type" at bounding box center [424, 134] width 158 height 32
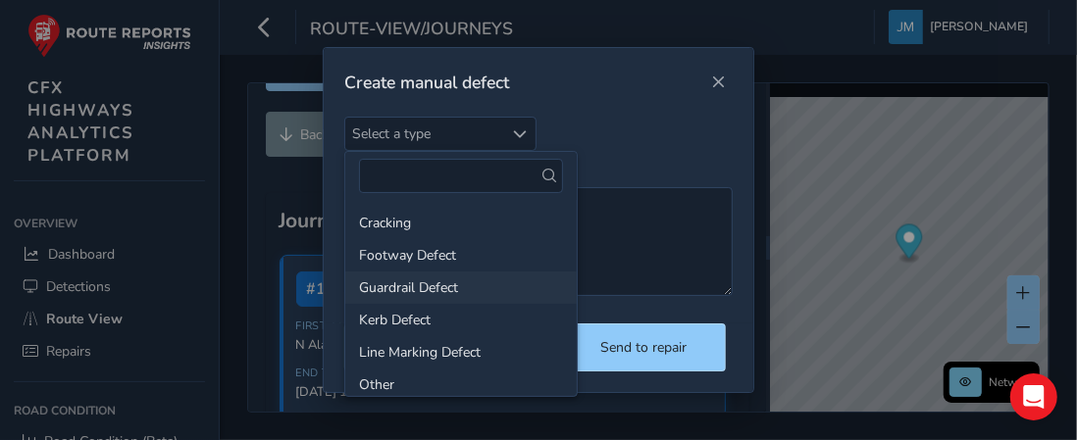
click at [416, 280] on li "Guardrail Defect" at bounding box center [461, 288] width 232 height 32
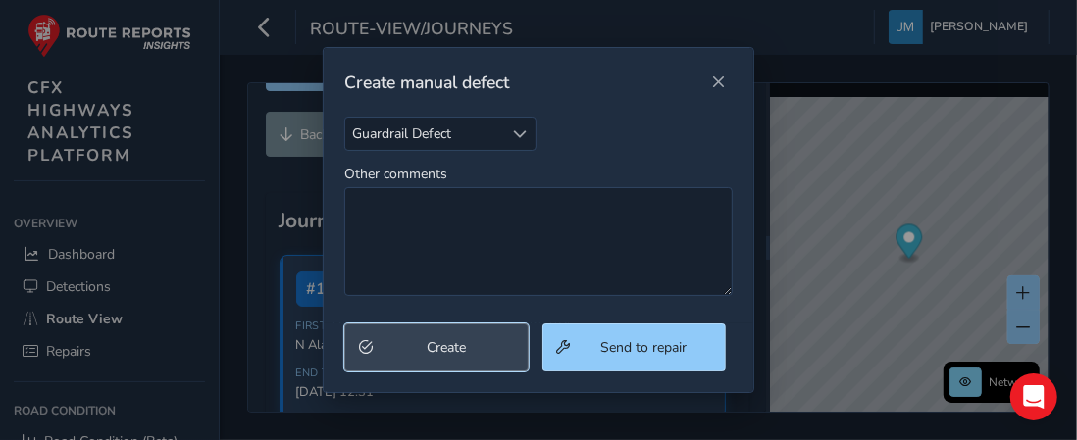
click at [422, 334] on button "Create" at bounding box center [435, 348] width 183 height 48
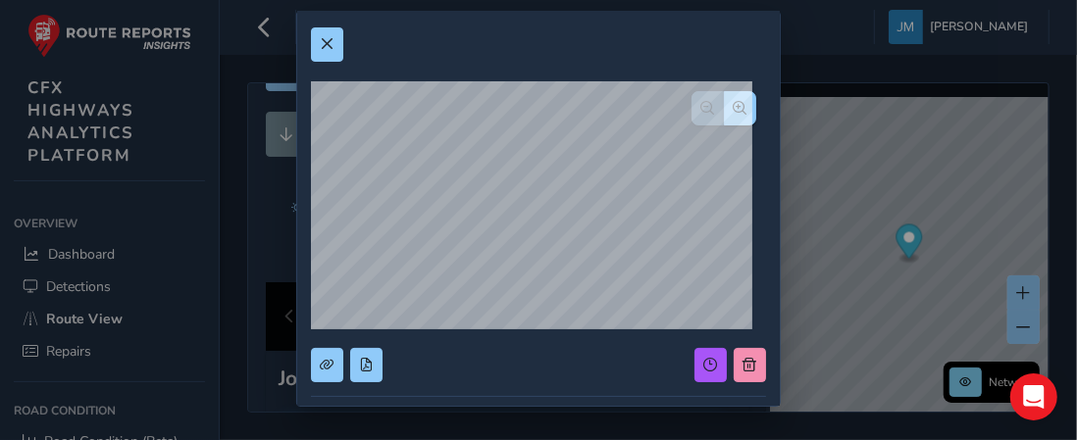
scroll to position [11, 0]
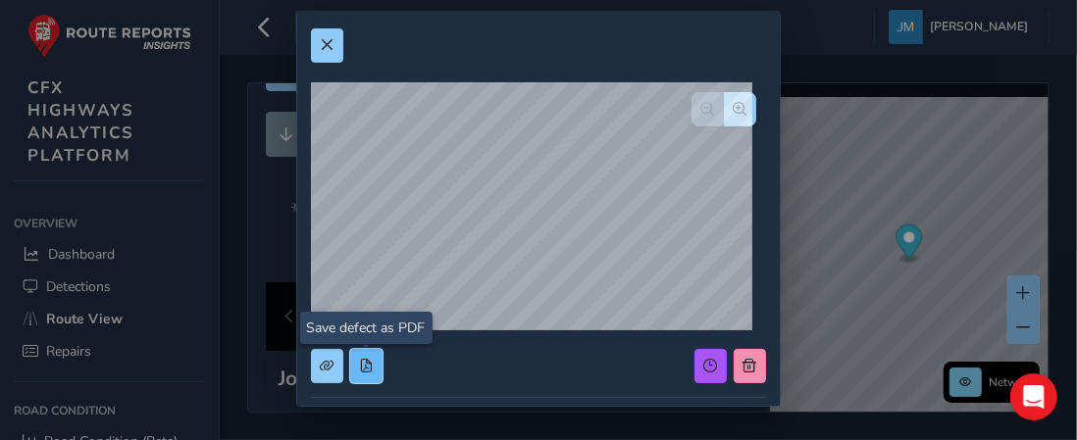
click at [370, 359] on span at bounding box center [366, 366] width 14 height 14
